Goal: Transaction & Acquisition: Download file/media

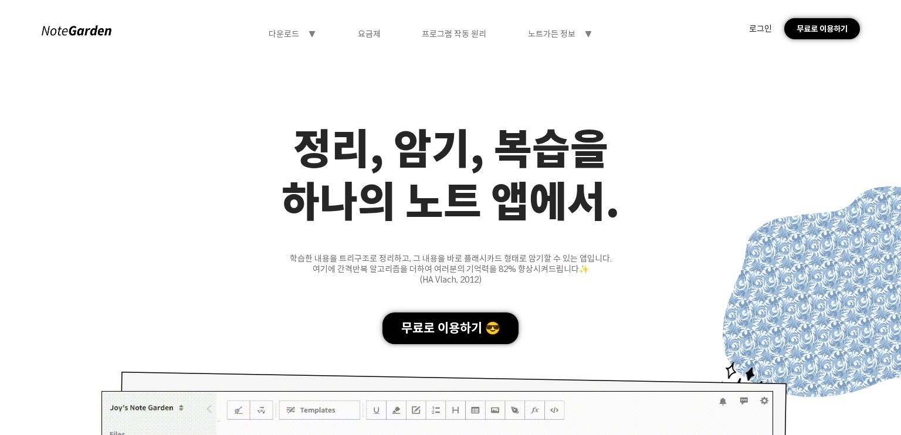
click at [473, 336] on div "무료로 이용하기 😎" at bounding box center [451, 329] width 136 height 32
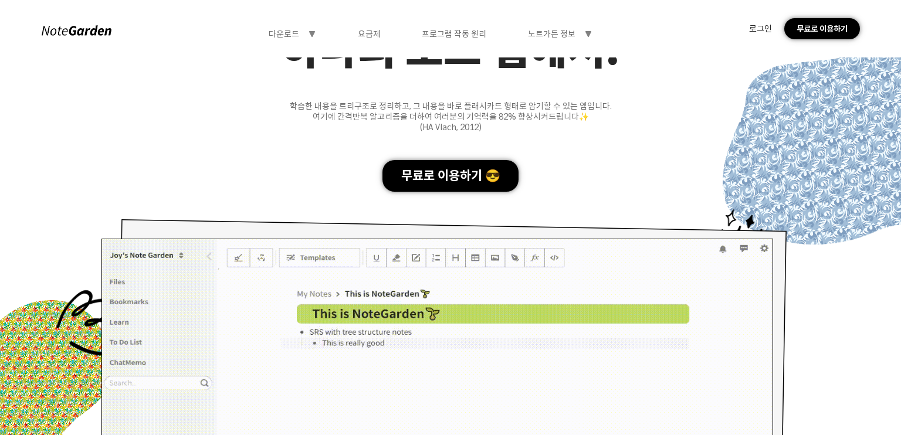
scroll to position [158, 0]
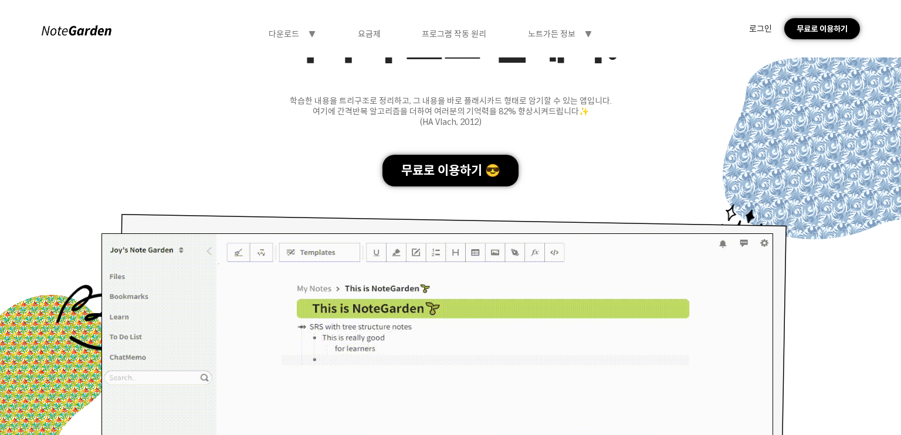
click at [497, 168] on div "무료로 이용하기 😎" at bounding box center [451, 171] width 136 height 32
click at [819, 33] on div "무료로 이용하기" at bounding box center [822, 28] width 76 height 21
click at [757, 32] on div "로그인" at bounding box center [760, 28] width 23 height 11
click at [759, 29] on div "로그인" at bounding box center [760, 28] width 23 height 11
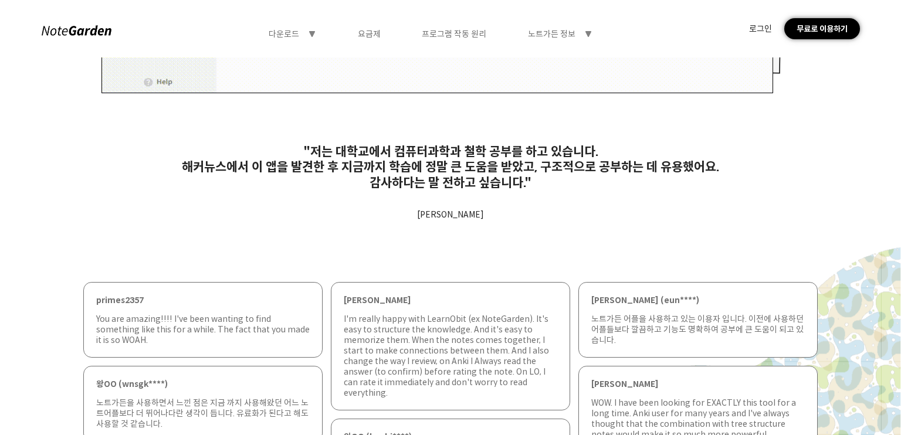
scroll to position [702, 0]
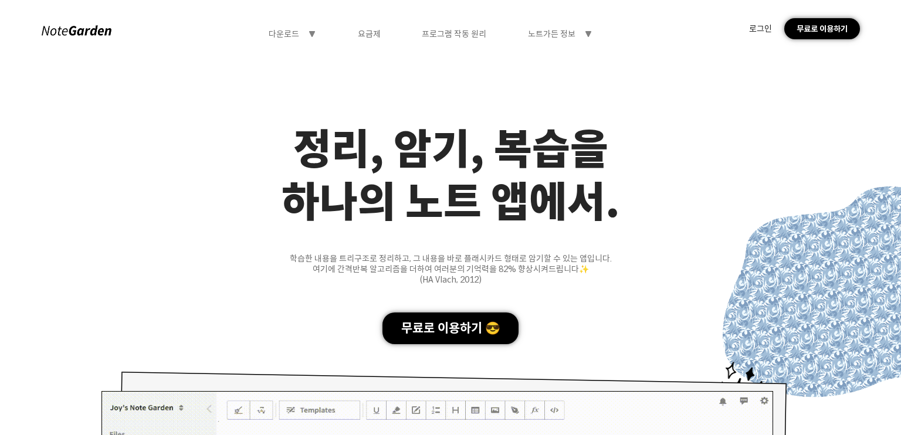
click at [398, 331] on div "무료로 이용하기 😎" at bounding box center [451, 329] width 136 height 32
click at [294, 38] on div "다운로드" at bounding box center [284, 34] width 31 height 11
click at [289, 63] on div "다운로드" at bounding box center [292, 59] width 93 height 22
